Goal: Task Accomplishment & Management: Use online tool/utility

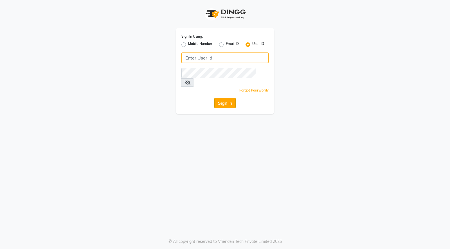
type input "dyeverse"
click at [223, 98] on button "Sign In" at bounding box center [224, 103] width 21 height 11
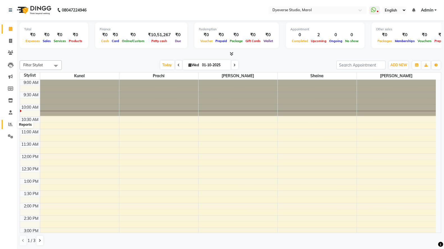
click at [11, 124] on icon at bounding box center [10, 124] width 4 height 4
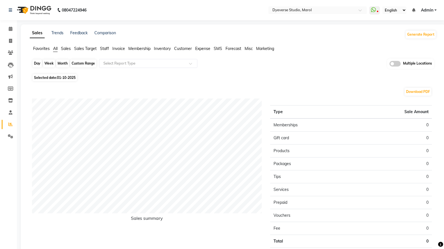
click at [37, 64] on div "Day" at bounding box center [37, 64] width 9 height 8
select select "10"
select select "2025"
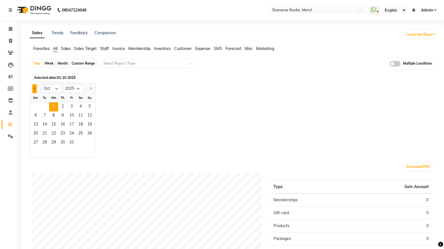
click at [34, 87] on button "Previous month" at bounding box center [34, 88] width 4 height 9
select select "9"
click at [46, 141] on span "30" at bounding box center [44, 143] width 9 height 9
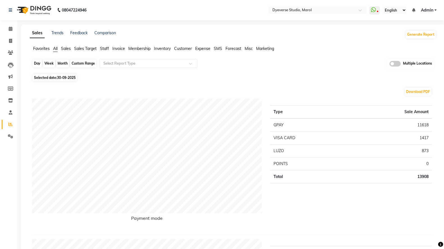
click at [38, 63] on div "Day" at bounding box center [37, 64] width 9 height 8
select select "9"
select select "2025"
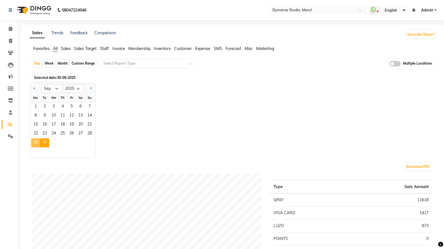
click at [35, 144] on span "29" at bounding box center [35, 143] width 9 height 9
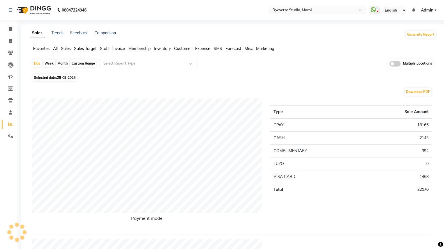
click at [116, 50] on span "Invoice" at bounding box center [118, 48] width 13 height 5
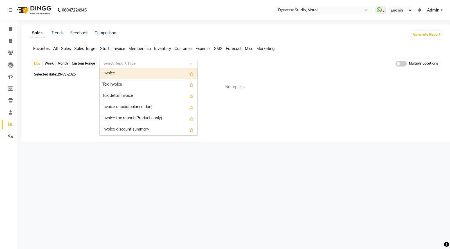
click at [190, 61] on div at bounding box center [149, 64] width 98 height 6
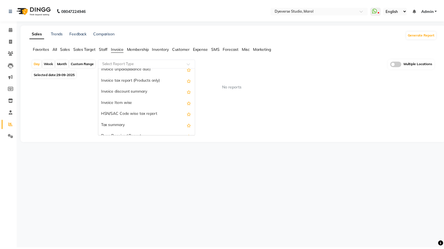
scroll to position [39, 0]
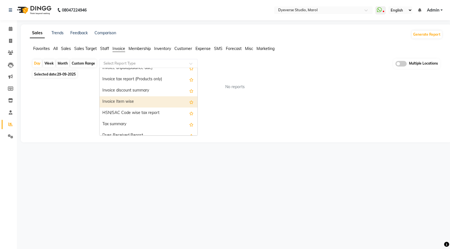
click at [137, 103] on div "Invoice Item wise" at bounding box center [149, 101] width 98 height 11
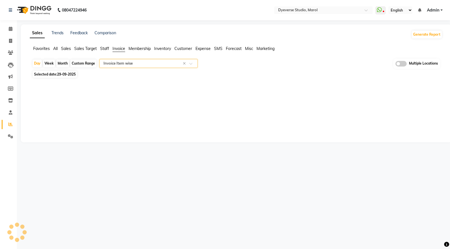
select select "full_report"
select select "csv"
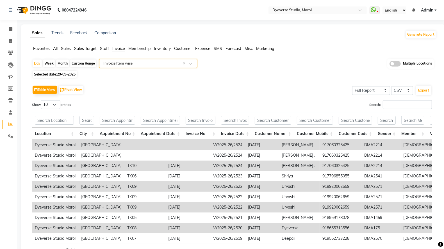
click at [62, 62] on div "Month" at bounding box center [62, 64] width 13 height 8
select select "9"
select select "2025"
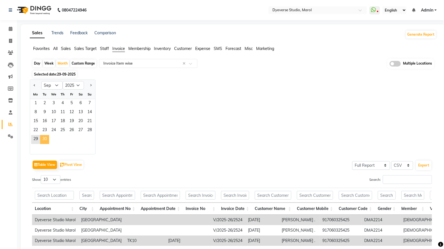
click at [44, 138] on span "30" at bounding box center [44, 139] width 9 height 9
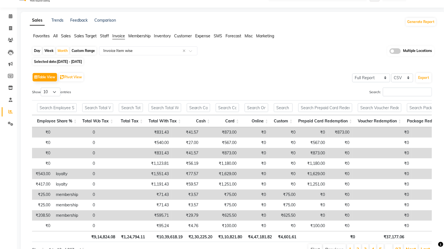
scroll to position [11, 0]
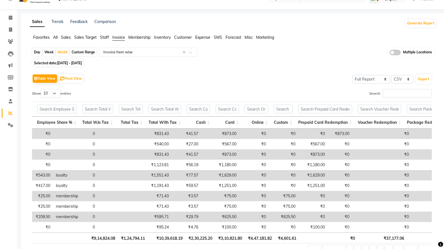
click at [104, 39] on span "Staff" at bounding box center [104, 37] width 9 height 5
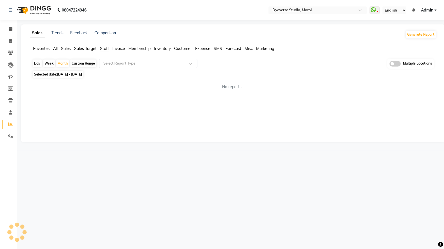
scroll to position [0, 0]
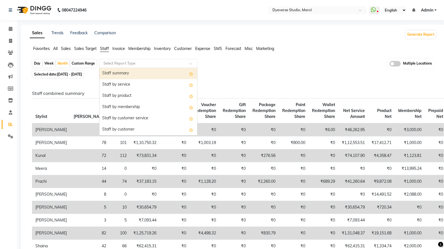
click at [191, 62] on span at bounding box center [192, 65] width 7 height 6
click at [163, 70] on div "Staff summary" at bounding box center [149, 73] width 98 height 11
select select "full_report"
select select "csv"
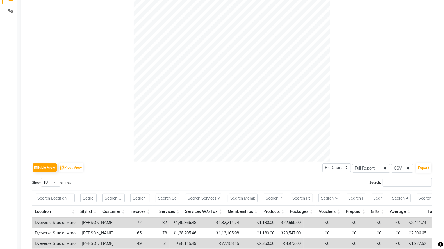
scroll to position [126, 0]
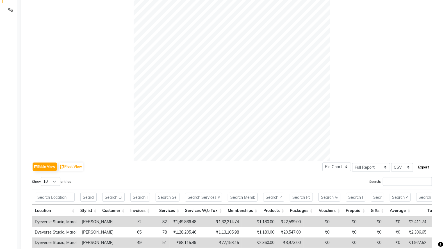
click at [425, 164] on button "Export" at bounding box center [423, 168] width 15 height 10
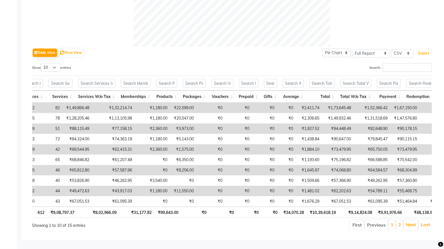
scroll to position [0, 125]
